Goal: Information Seeking & Learning: Learn about a topic

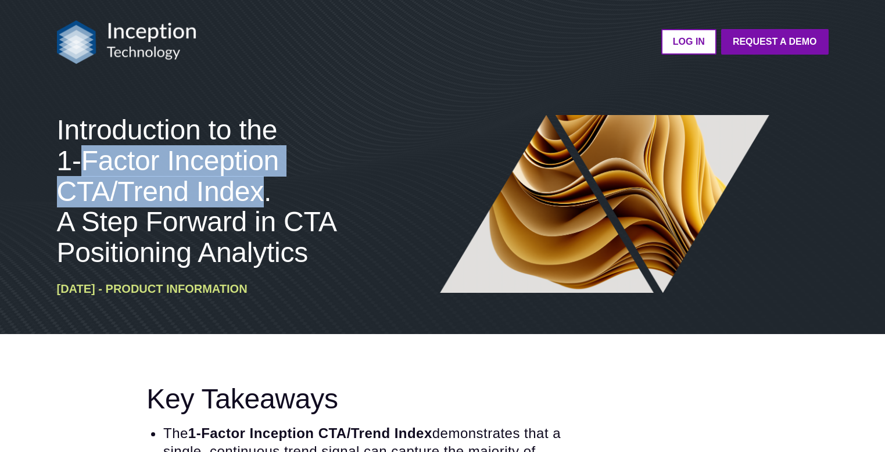
drag, startPoint x: 85, startPoint y: 160, endPoint x: 261, endPoint y: 183, distance: 178.1
click at [261, 183] on span "Introduction to the 1-Factor Inception CTA/Trend Index. A Step Forward in CTA P…" at bounding box center [196, 190] width 279 height 153
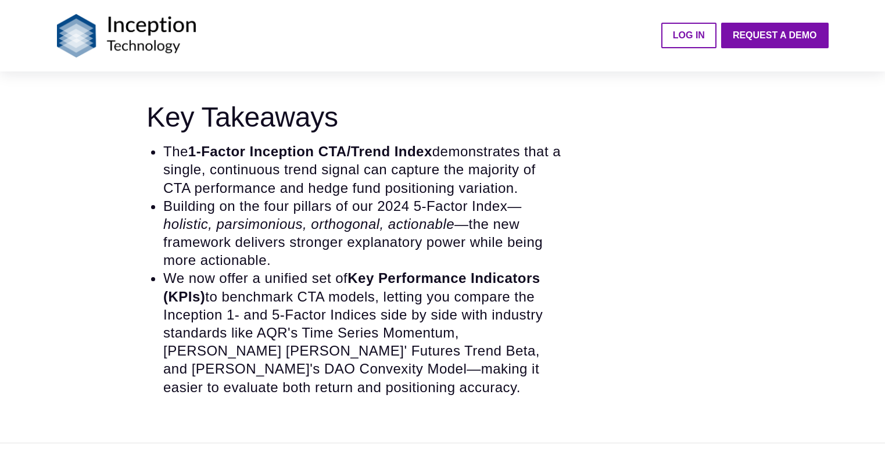
scroll to position [268, 0]
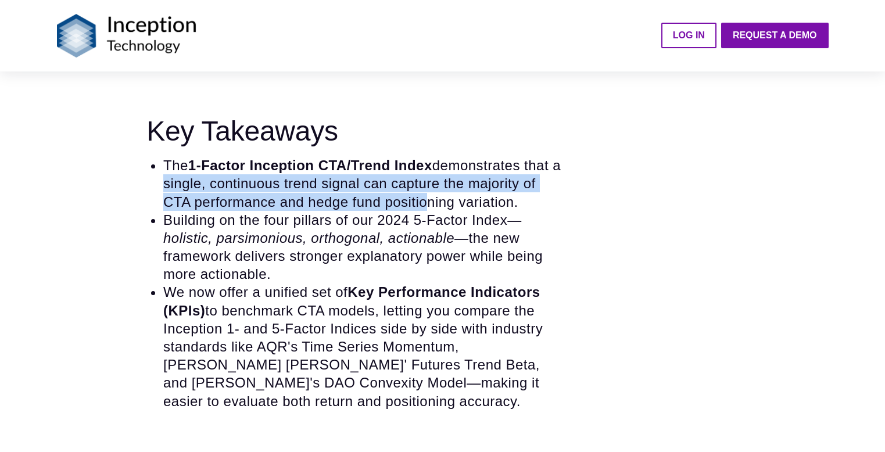
drag, startPoint x: 166, startPoint y: 181, endPoint x: 425, endPoint y: 195, distance: 259.5
click at [425, 195] on li "The 1-Factor Inception CTA/Trend Index demonstrates that a single, continuous t…" at bounding box center [364, 183] width 402 height 55
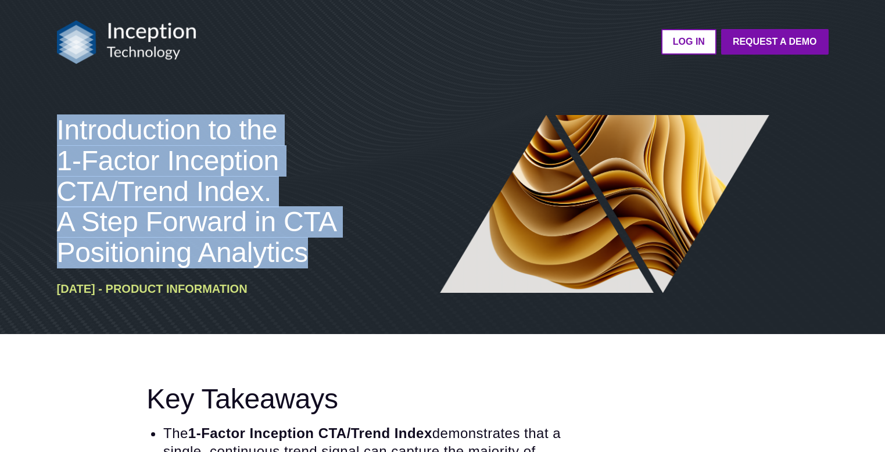
drag, startPoint x: 307, startPoint y: 256, endPoint x: 51, endPoint y: 132, distance: 284.8
click at [51, 132] on div "Introduction to the 1-Factor Inception CTA/Trend Index. A Step Forward in CTA P…" at bounding box center [443, 210] width 790 height 247
copy span "Introduction to the 1-Factor Inception CTA/Trend Index. A Step Forward in CTA P…"
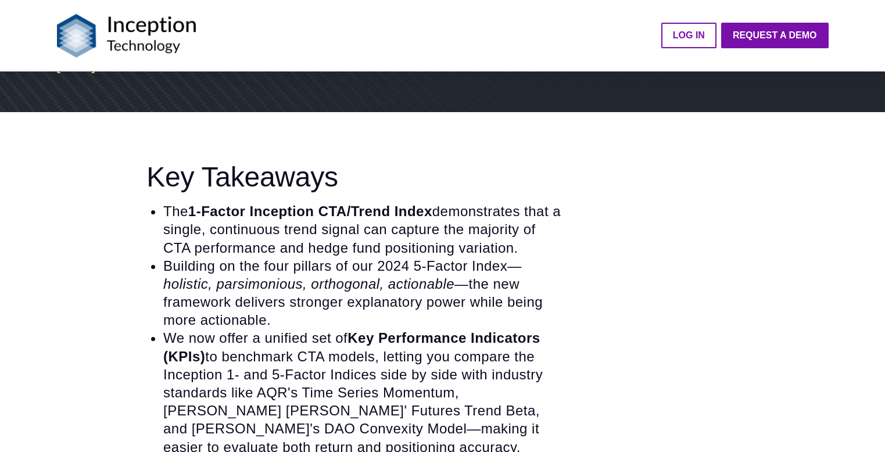
scroll to position [277, 0]
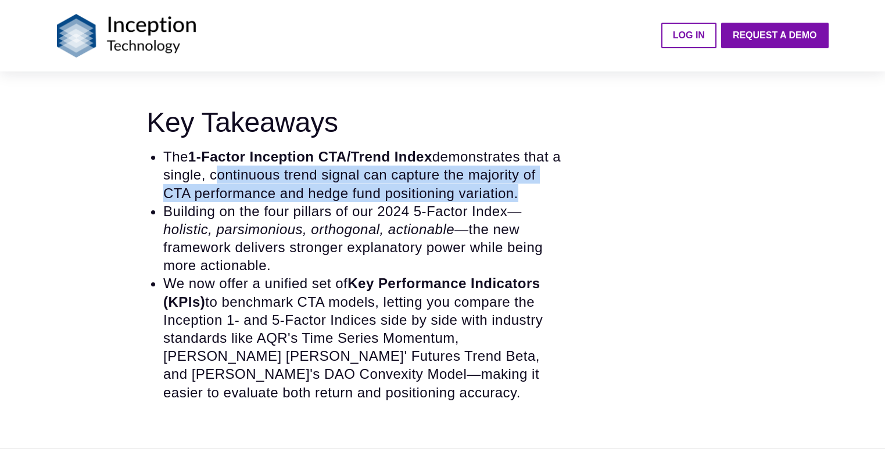
drag, startPoint x: 222, startPoint y: 171, endPoint x: 521, endPoint y: 191, distance: 299.9
click at [521, 191] on li "The 1-Factor Inception CTA/Trend Index demonstrates that a single, continuous t…" at bounding box center [364, 175] width 402 height 55
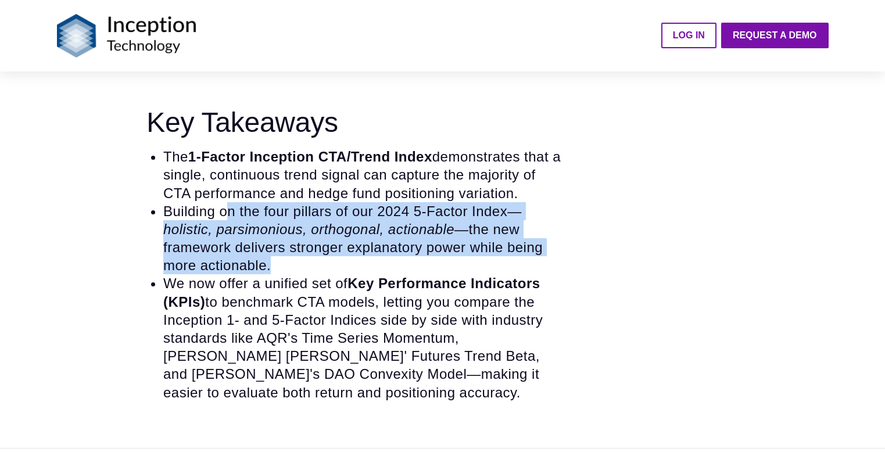
drag, startPoint x: 228, startPoint y: 207, endPoint x: 291, endPoint y: 253, distance: 78.1
click at [291, 253] on li "Building on the four pillars of our 2024 5-Factor Index —holistic, parsimonious…" at bounding box center [364, 238] width 402 height 73
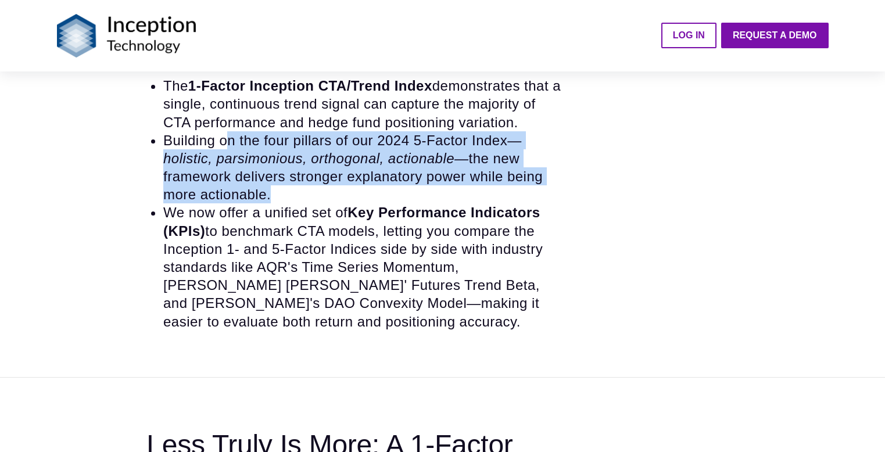
scroll to position [350, 0]
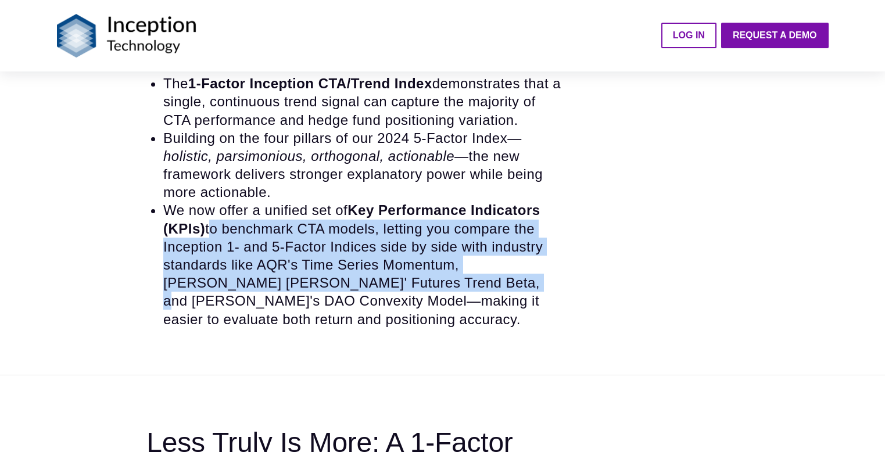
drag, startPoint x: 209, startPoint y: 225, endPoint x: 449, endPoint y: 280, distance: 246.2
click at [449, 280] on li "We now offer a unified set of Key Performance Indicators (KPIs) to benchmark CT…" at bounding box center [364, 264] width 402 height 127
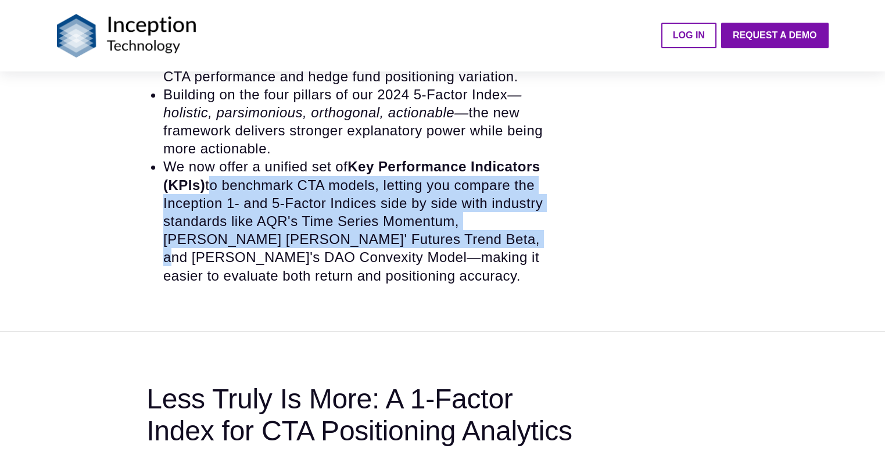
scroll to position [423, 0]
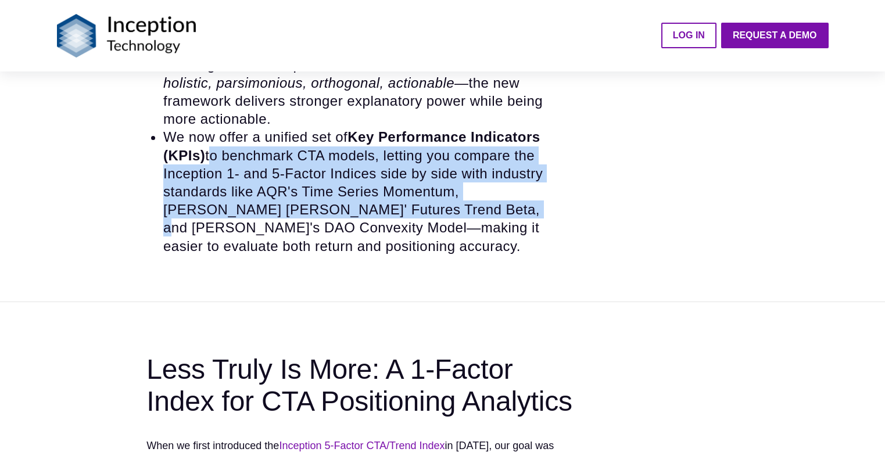
click at [390, 150] on li "We now offer a unified set of Key Performance Indicators (KPIs) to benchmark CT…" at bounding box center [364, 191] width 402 height 127
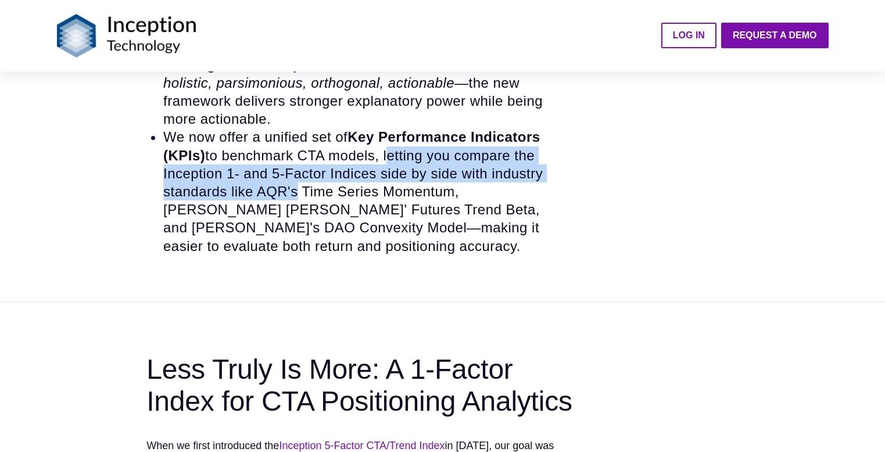
drag, startPoint x: 390, startPoint y: 150, endPoint x: 292, endPoint y: 190, distance: 105.3
click at [292, 190] on li "We now offer a unified set of Key Performance Indicators (KPIs) to benchmark CT…" at bounding box center [364, 191] width 402 height 127
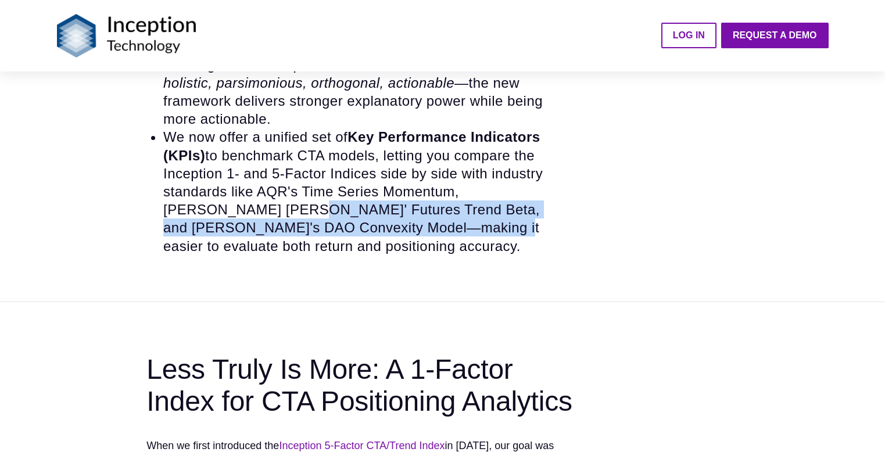
drag, startPoint x: 230, startPoint y: 205, endPoint x: 398, endPoint y: 220, distance: 169.2
click at [398, 220] on li "We now offer a unified set of Key Performance Indicators (KPIs) to benchmark CT…" at bounding box center [364, 191] width 402 height 127
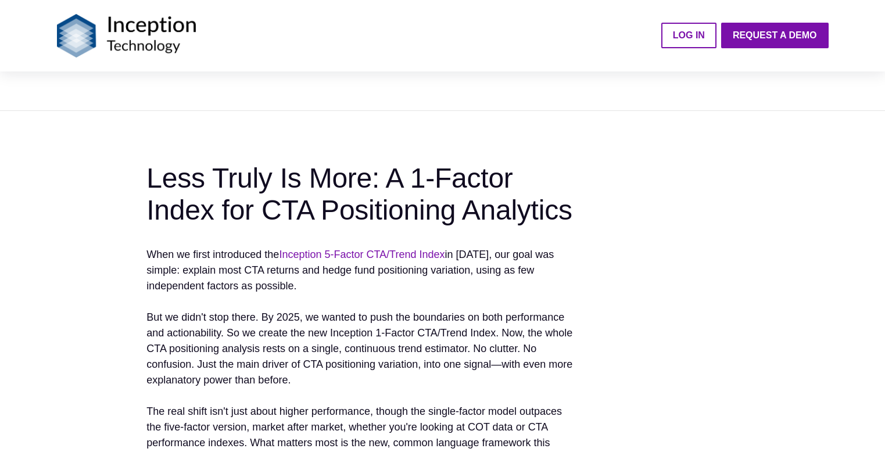
scroll to position [617, 0]
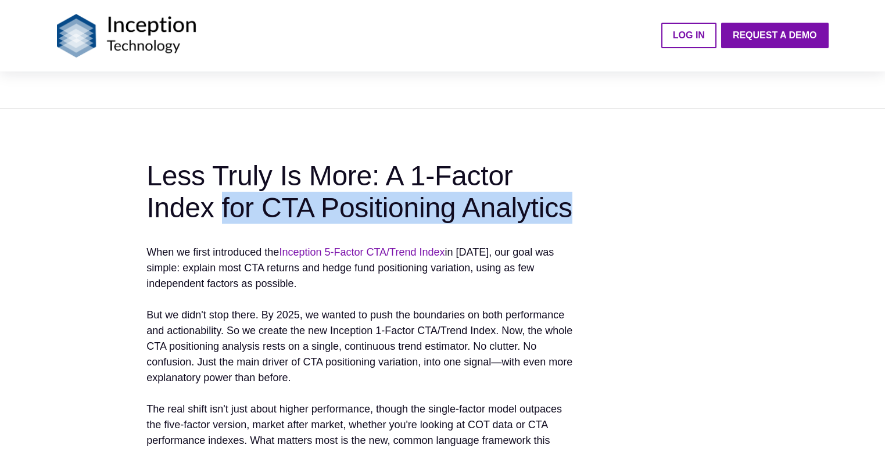
drag, startPoint x: 222, startPoint y: 206, endPoint x: 573, endPoint y: 210, distance: 351.0
click at [573, 210] on h2 "Less Truly Is More: A 1-Factor Index for CTA Positioning Analytics" at bounding box center [360, 192] width 428 height 64
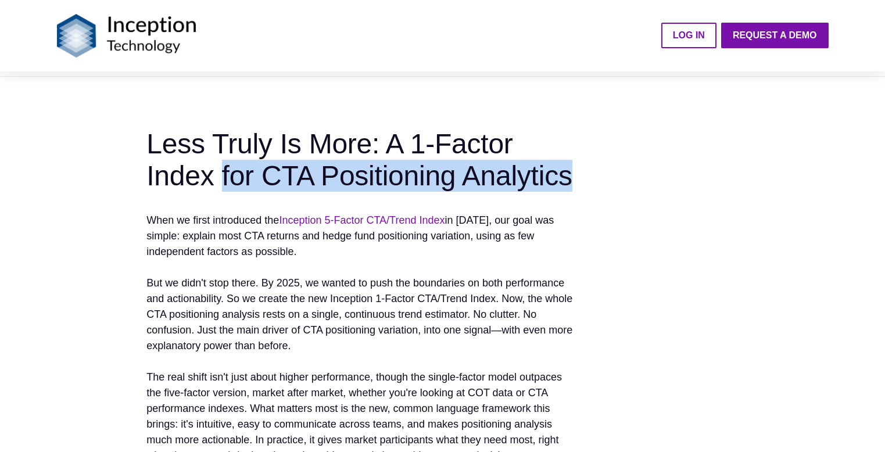
scroll to position [651, 0]
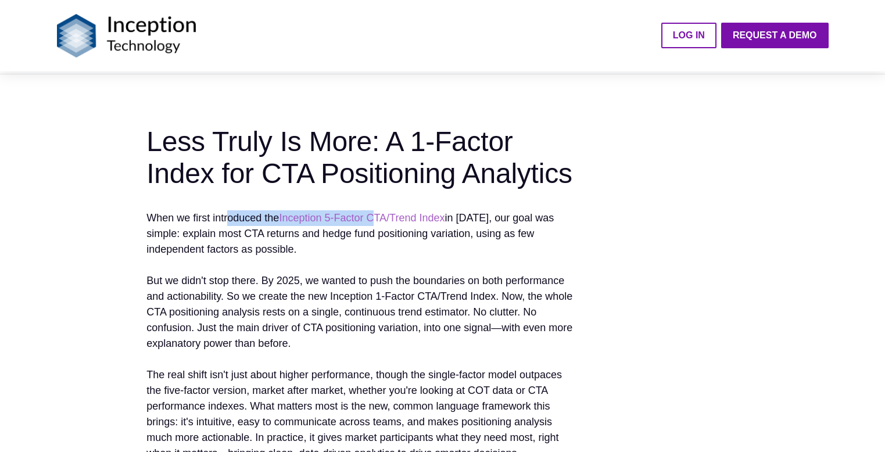
drag, startPoint x: 228, startPoint y: 214, endPoint x: 379, endPoint y: 213, distance: 151.1
click at [379, 213] on p "When we first introduced the Inception 5-Factor CTA/Trend Index in 2024, our go…" at bounding box center [360, 233] width 428 height 47
click at [234, 214] on p "When we first introduced the Inception 5-Factor CTA/Trend Index in 2024, our go…" at bounding box center [360, 233] width 428 height 47
click at [322, 215] on link "Inception 5-Factor CTA/Trend Index" at bounding box center [362, 218] width 166 height 12
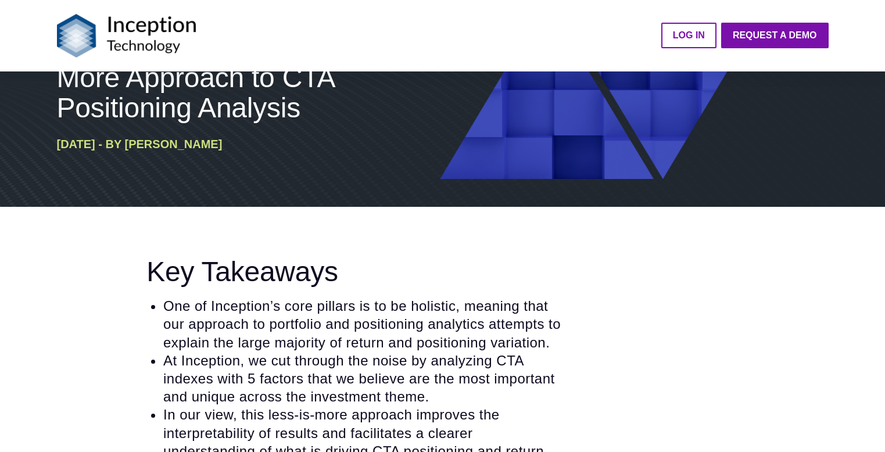
scroll to position [225, 0]
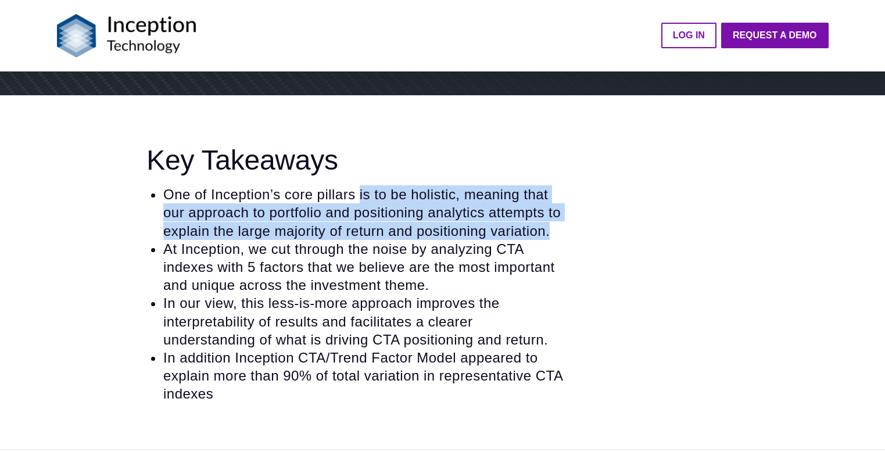
drag, startPoint x: 362, startPoint y: 196, endPoint x: 285, endPoint y: 242, distance: 89.4
click at [285, 240] on li "One of Inception’s core pillars is to be holistic, meaning that our approach to…" at bounding box center [364, 212] width 402 height 55
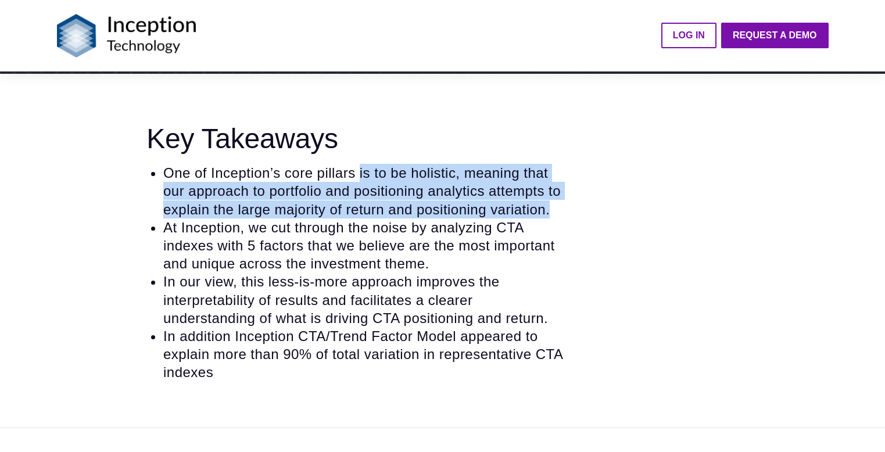
scroll to position [307, 0]
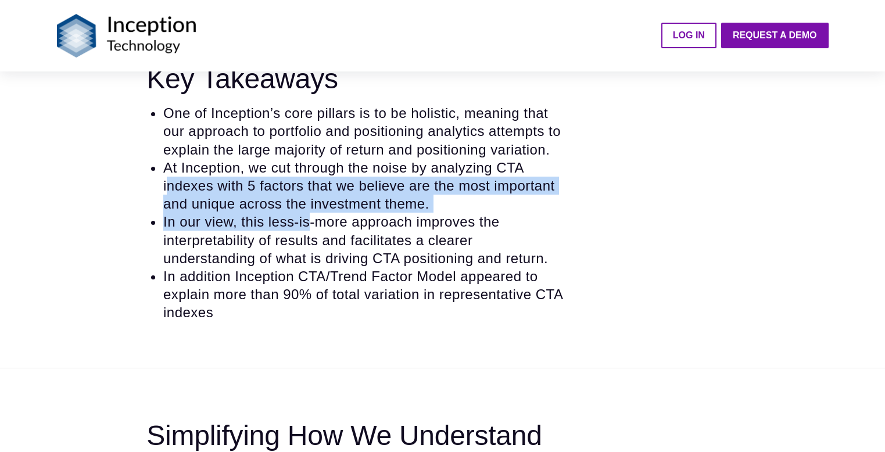
drag, startPoint x: 166, startPoint y: 204, endPoint x: 309, endPoint y: 235, distance: 146.9
click at [309, 235] on ul "One of Inception’s core pillars is to be holistic, meaning that our approach to…" at bounding box center [355, 212] width 418 height 217
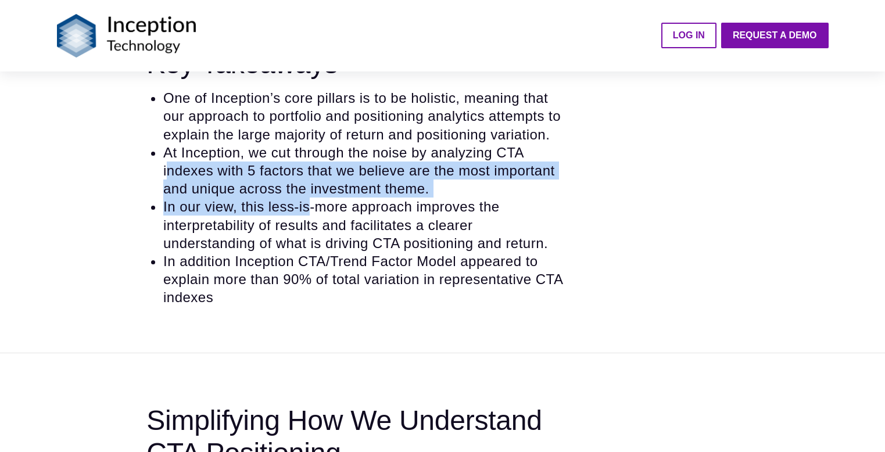
scroll to position [373, 0]
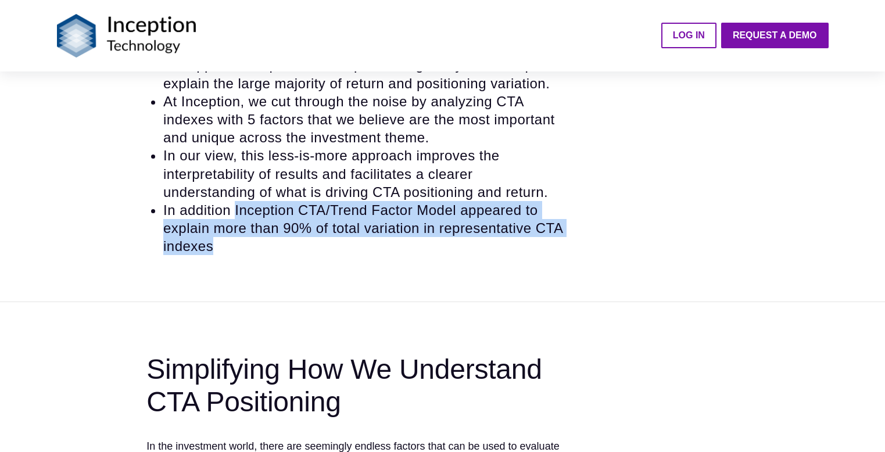
drag, startPoint x: 235, startPoint y: 228, endPoint x: 321, endPoint y: 262, distance: 92.4
click at [321, 256] on li "In addition Inception CTA/Trend Factor Model appeared to explain more than 90% …" at bounding box center [364, 228] width 402 height 55
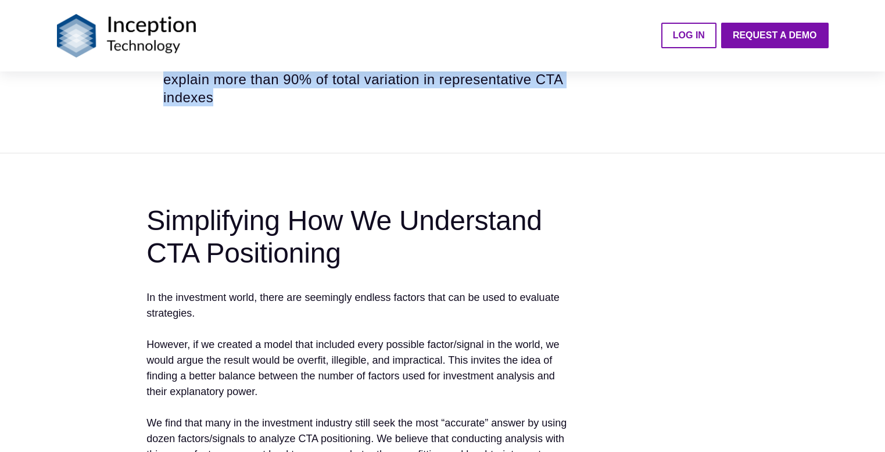
scroll to position [658, 0]
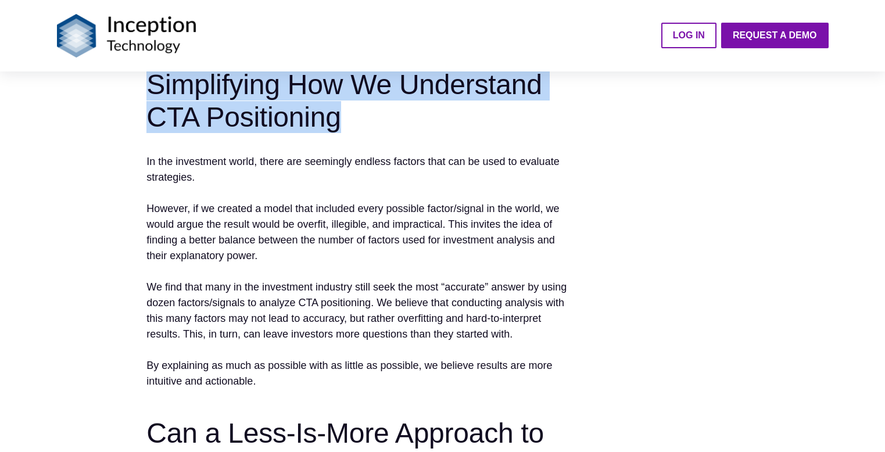
drag, startPoint x: 150, startPoint y: 102, endPoint x: 398, endPoint y: 130, distance: 249.7
click at [398, 130] on h2 "Simplifying How We Understand CTA Positioning" at bounding box center [360, 101] width 428 height 64
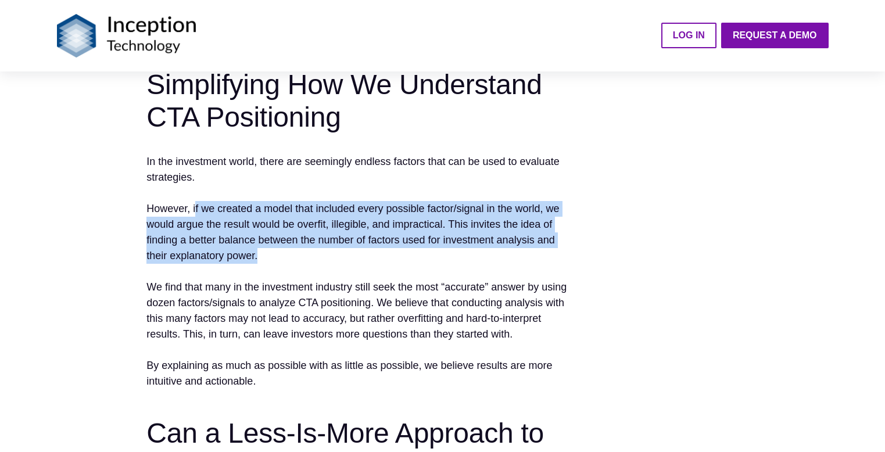
drag, startPoint x: 195, startPoint y: 227, endPoint x: 273, endPoint y: 279, distance: 94.3
click at [273, 264] on p "However, if we created a model that included every possible factor/signal in th…" at bounding box center [360, 232] width 428 height 63
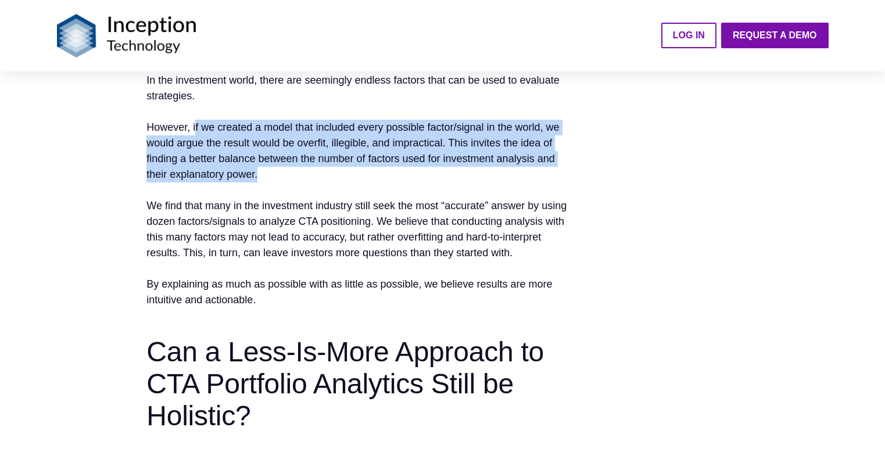
scroll to position [796, 0]
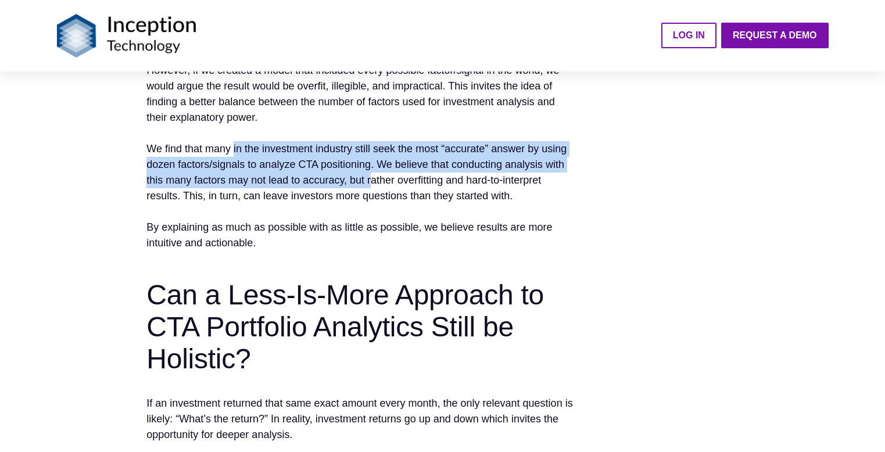
drag, startPoint x: 234, startPoint y: 167, endPoint x: 374, endPoint y: 188, distance: 141.5
click at [374, 188] on p "We find that many in the investment industry still seek the most “accurate” ans…" at bounding box center [360, 172] width 428 height 63
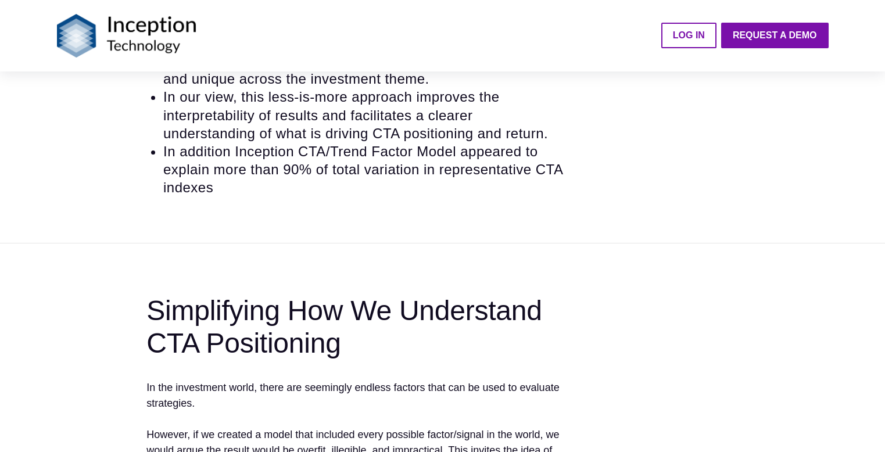
scroll to position [388, 0]
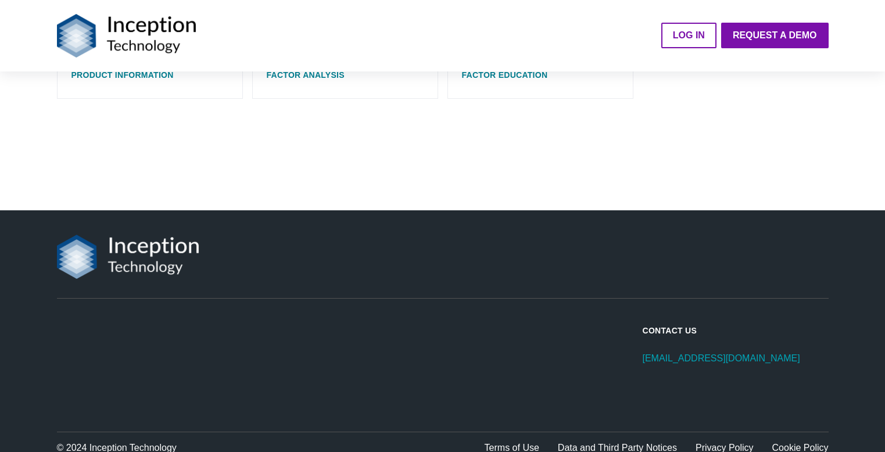
scroll to position [679, 0]
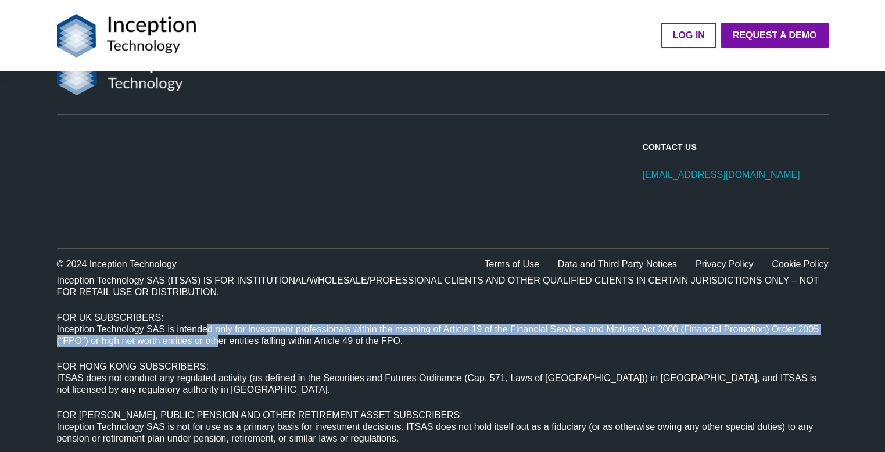
drag, startPoint x: 207, startPoint y: 329, endPoint x: 217, endPoint y: 342, distance: 16.6
click at [217, 342] on p "Inception Technology SAS is intended only for investment professionals within t…" at bounding box center [443, 335] width 772 height 23
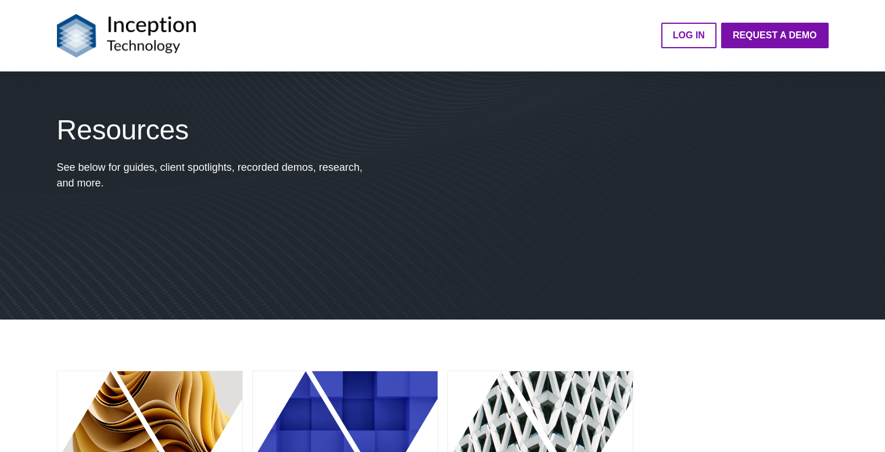
scroll to position [201, 0]
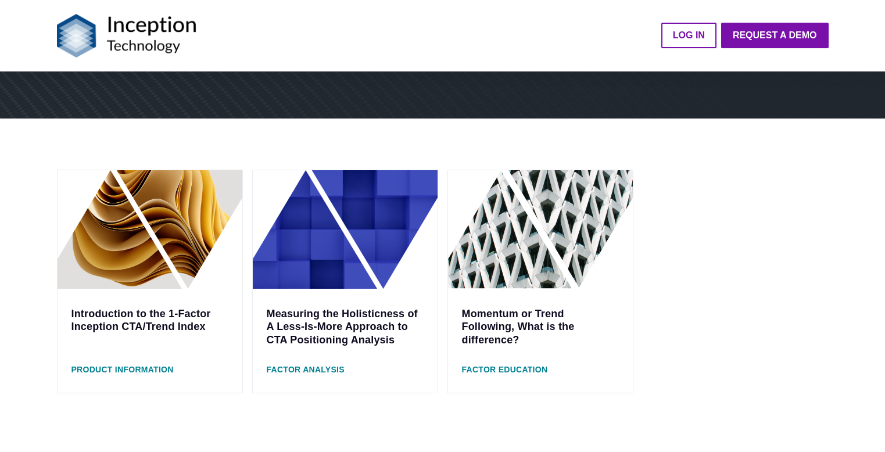
click at [96, 368] on span "Product Information" at bounding box center [122, 369] width 102 height 9
click at [101, 311] on link "Introduction to the 1-Factor Inception CTA/Trend Index" at bounding box center [140, 320] width 139 height 25
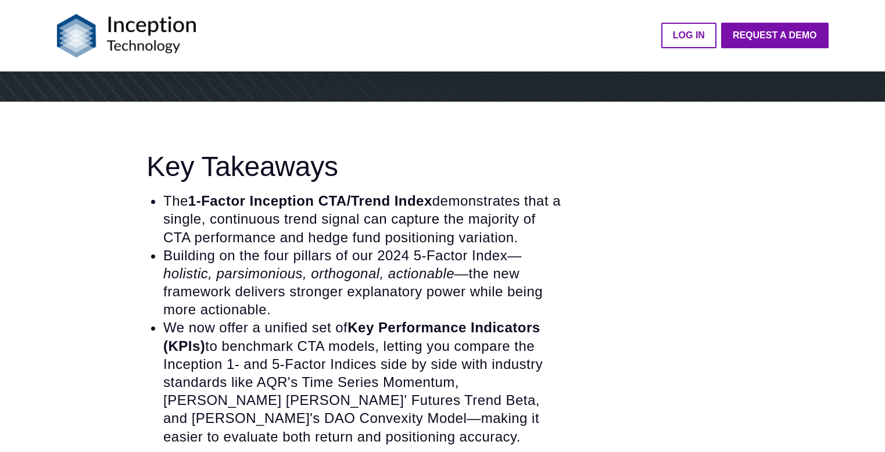
scroll to position [513, 0]
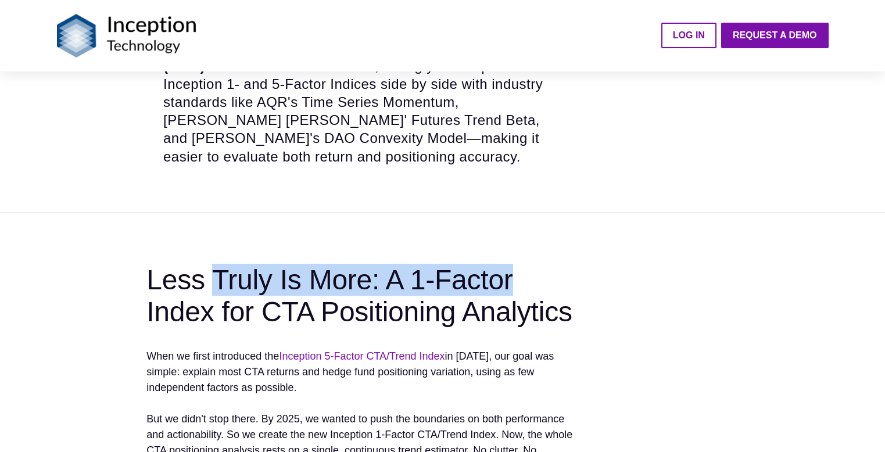
drag, startPoint x: 218, startPoint y: 274, endPoint x: 543, endPoint y: 276, distance: 324.8
click at [543, 276] on h2 "Less Truly Is More: A 1-Factor Index for CTA Positioning Analytics" at bounding box center [360, 296] width 428 height 64
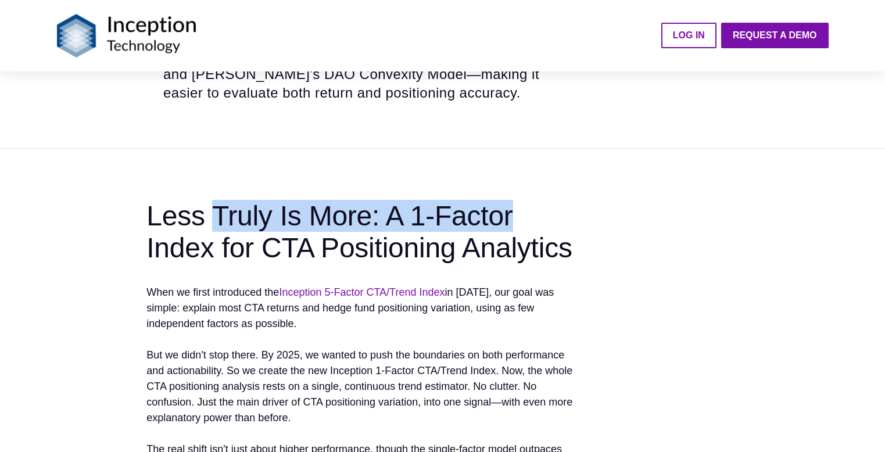
scroll to position [574, 0]
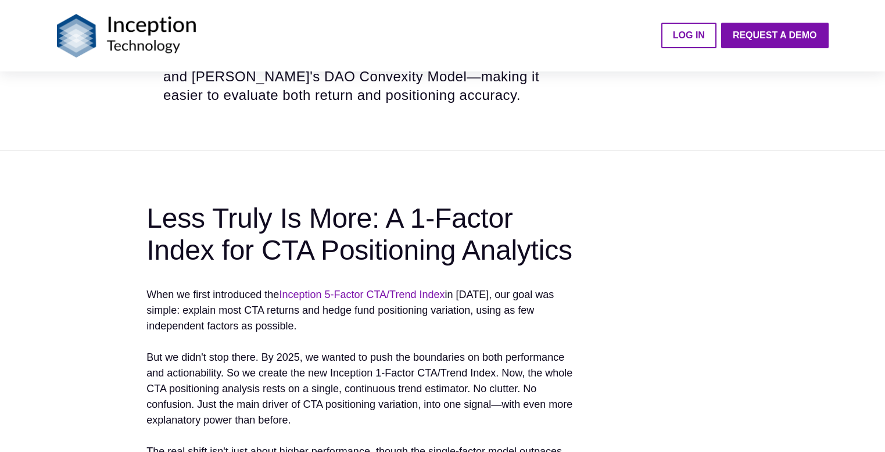
click at [273, 314] on p "When we first introduced the Inception 5-Factor CTA/Trend Index in [DATE], our …" at bounding box center [360, 310] width 428 height 47
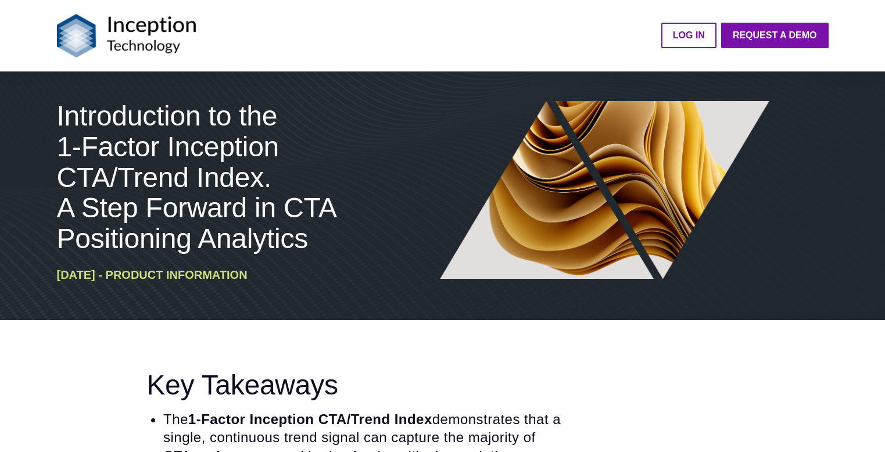
scroll to position [0, 0]
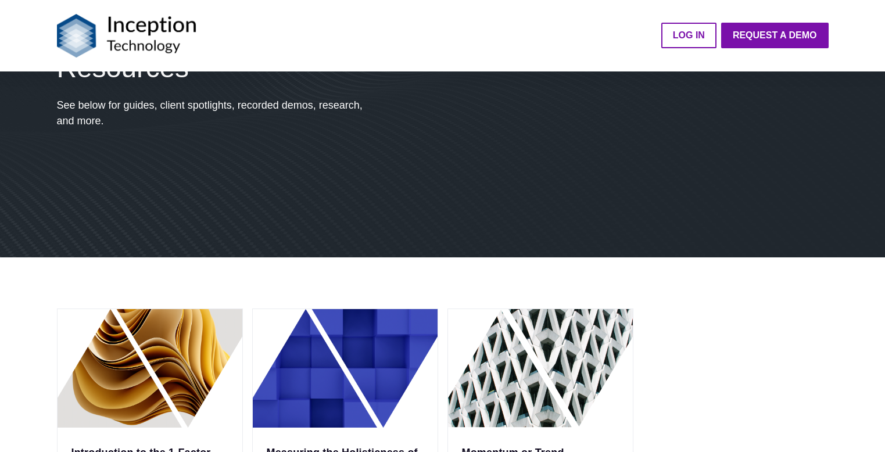
scroll to position [265, 0]
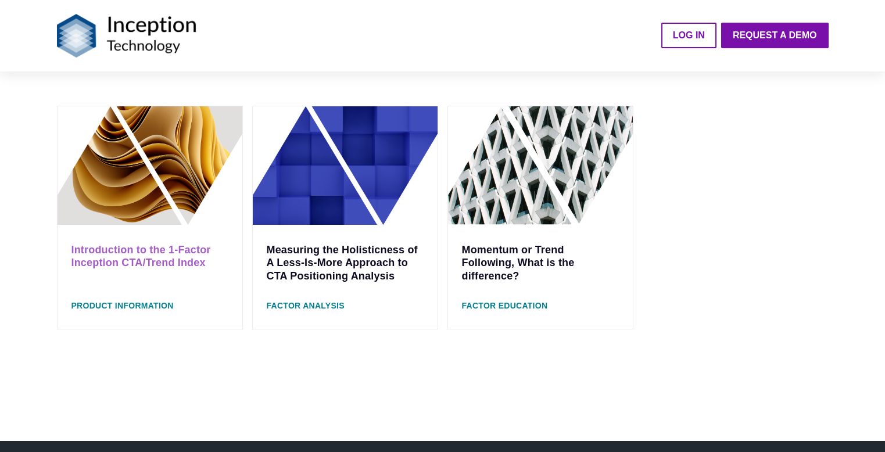
click at [117, 250] on link "Introduction to the 1-Factor Inception CTA/Trend Index" at bounding box center [140, 256] width 139 height 25
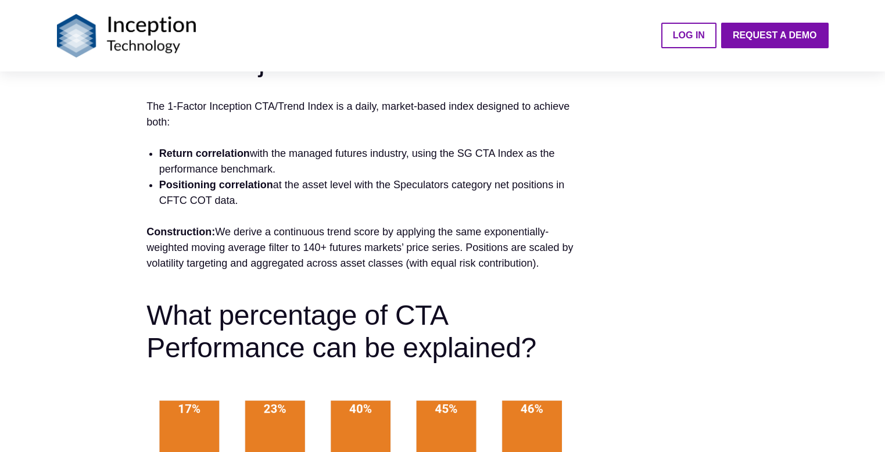
scroll to position [1157, 0]
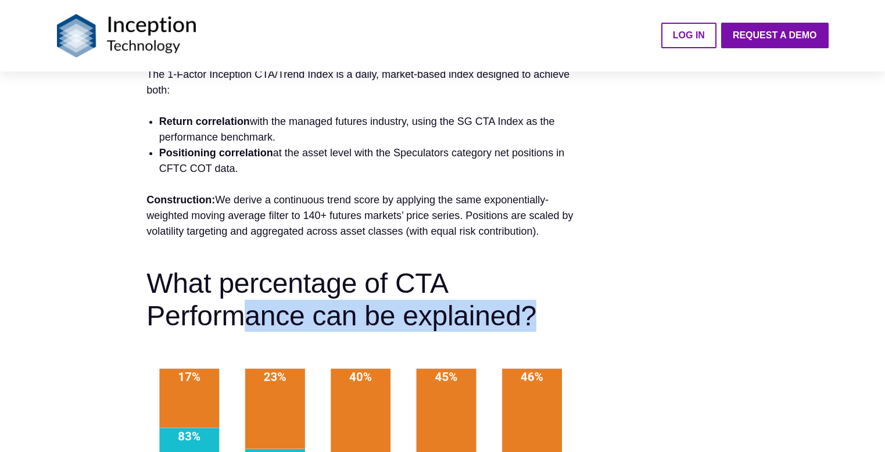
drag, startPoint x: 245, startPoint y: 310, endPoint x: 570, endPoint y: 310, distance: 325.4
click at [570, 310] on h2 "What percentage of CTA Performance can be explained?" at bounding box center [360, 299] width 428 height 64
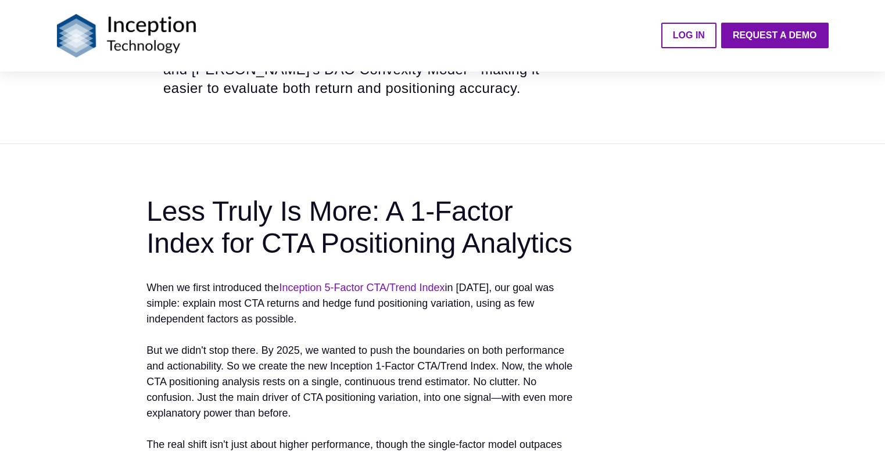
scroll to position [653, 0]
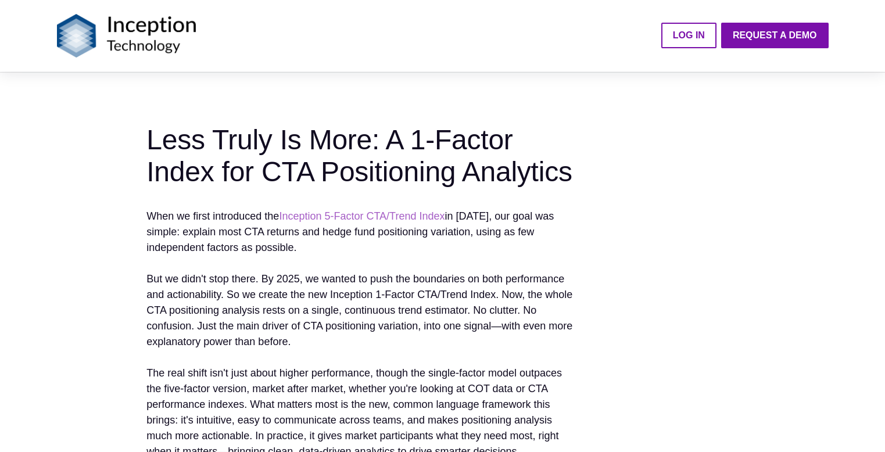
click at [354, 212] on link "Inception 5-Factor CTA/Trend Index" at bounding box center [362, 216] width 166 height 12
